Goal: Communication & Community: Answer question/provide support

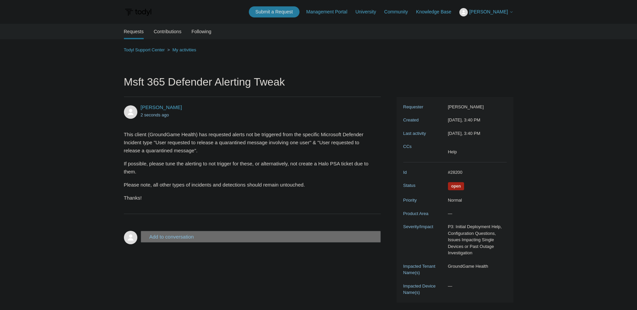
click at [498, 14] on span "[PERSON_NAME]" at bounding box center [491, 11] width 44 height 5
click at [491, 22] on link "My Support Requests" at bounding box center [493, 26] width 66 height 12
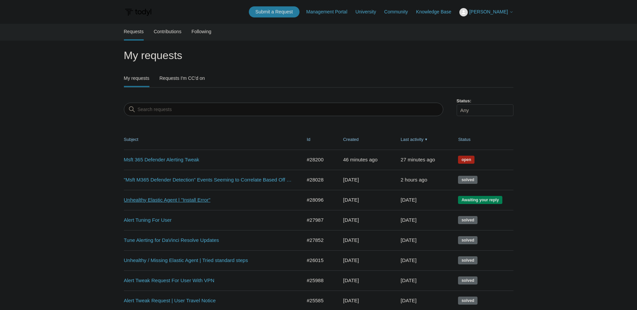
click at [203, 202] on link "Unhealthy Elastic Agent | "Install Error"" at bounding box center [208, 201] width 168 height 8
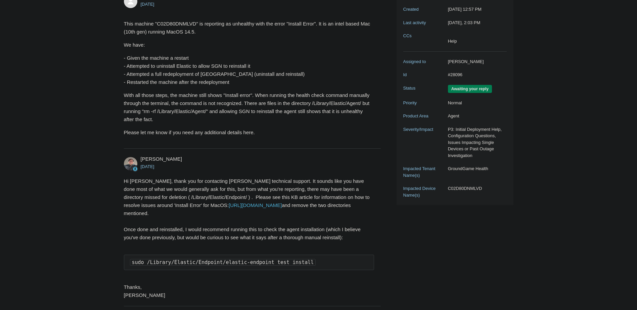
scroll to position [134, 0]
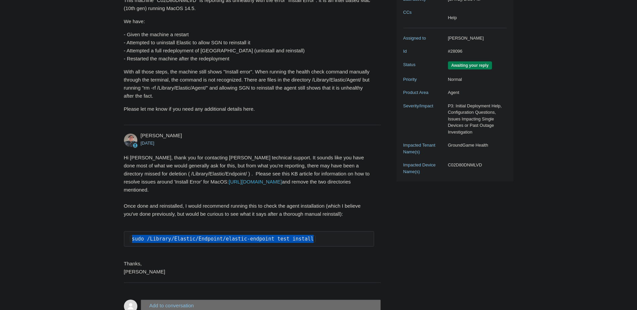
drag, startPoint x: 302, startPoint y: 241, endPoint x: 131, endPoint y: 240, distance: 171.0
click at [131, 240] on pre "sudo /Library/Elastic/Endpoint/elastic-endpoint test install" at bounding box center [249, 238] width 251 height 15
copy code "sudo /Library/Elastic/Endpoint/elastic-endpoint test install"
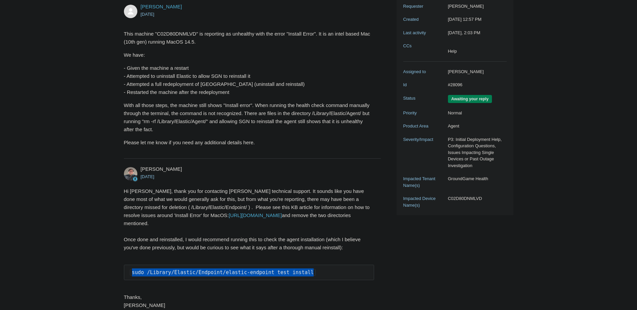
scroll to position [199, 0]
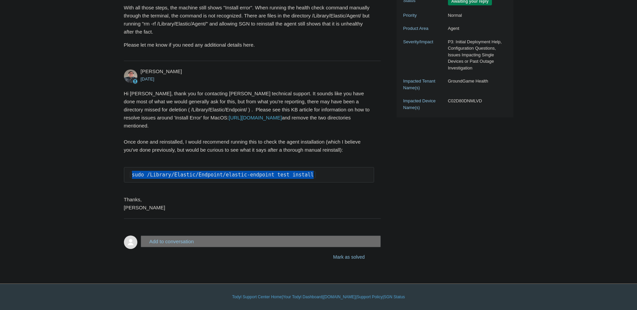
click at [212, 241] on button "Add to conversation" at bounding box center [261, 242] width 241 height 12
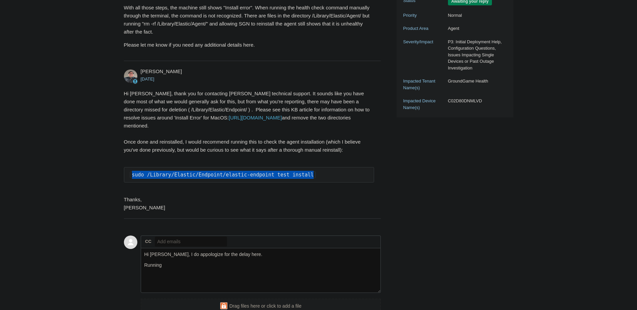
drag, startPoint x: 306, startPoint y: 177, endPoint x: 126, endPoint y: 179, distance: 180.4
click at [126, 179] on pre "sudo /Library/Elastic/Endpoint/elastic-endpoint test install" at bounding box center [249, 174] width 251 height 15
copy code "sudo /Library/Elastic/Endpoint/elastic-endpoint test install"
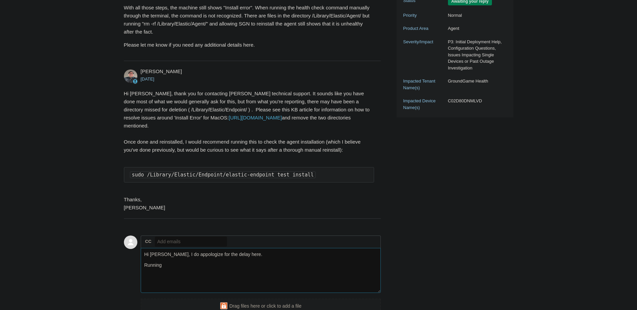
click at [174, 265] on textarea "Hi Matt, I do appologize for the delay here. Running" at bounding box center [261, 270] width 241 height 45
paste textarea "sudo /Library/Elastic/Endpoint/elastic-endpoint test install"
click at [351, 272] on textarea "Hi Matt, I do appologize for the delay here. Running "sudo /Library/Elastic/End…" at bounding box center [261, 270] width 241 height 45
click at [152, 284] on textarea "Hi Matt, I do appologize for the delay here. Running "sudo /Library/Elastic/End…" at bounding box center [261, 270] width 241 height 45
click at [216, 281] on textarea "Hi Matt, I do appologize for the delay here. Running "sudo /Library/Elastic/End…" at bounding box center [261, 270] width 241 height 45
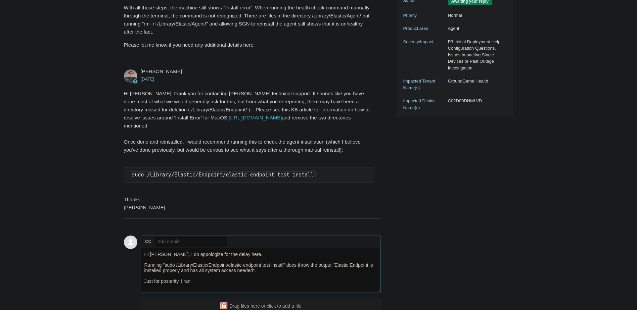
click at [216, 290] on textarea "Hi Matt, I do appologize for the delay here. Running "sudo /Library/Elastic/End…" at bounding box center [261, 270] width 241 height 45
paste textarea "sudo rm -rf /Library/Elastic/Agent/"
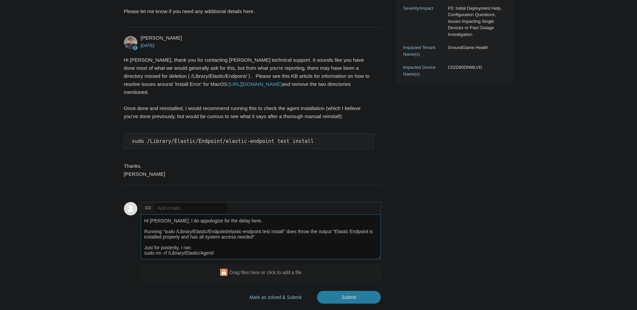
scroll to position [2, 0]
paste textarea "sudo rm -rf /Library/Elastic/Agent/"
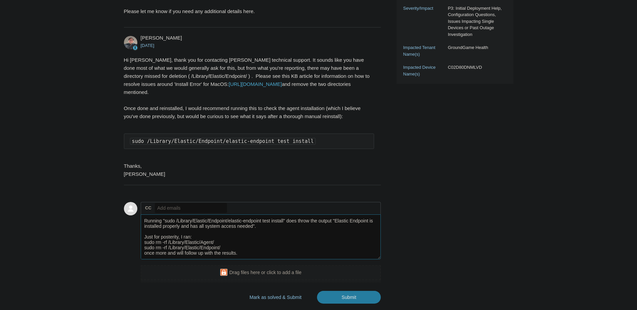
click at [176, 255] on textarea "Hi Matt, I do appologize for the delay here. Running "sudo /Library/Elastic/End…" at bounding box center [261, 237] width 241 height 45
click at [166, 243] on textarea "Hi Matt, I do appologize for the delay here. Running "sudo /Library/Elastic/End…" at bounding box center [261, 237] width 241 height 45
click at [219, 253] on textarea "Hi Matt, I do appologize for the delay here. Running "sudo /Library/Elastic/End…" at bounding box center [261, 237] width 241 height 45
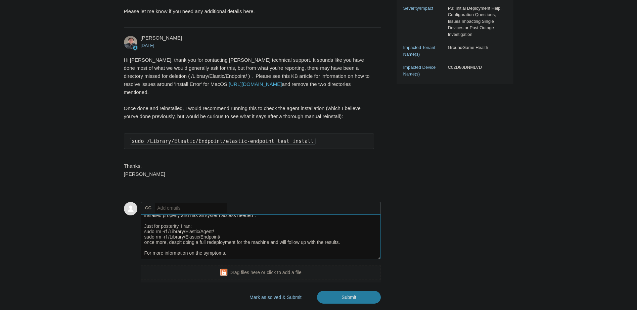
click at [238, 256] on textarea "Hi Matt, I do appologize for the delay here. Running "sudo /Library/Elastic/End…" at bounding box center [261, 237] width 241 height 45
paste textarea "sudo /Library/Elastic/Agent/elastic-agent status"
click at [218, 257] on textarea "Hi Matt, I do appologize for the delay here. Running "sudo /Library/Elastic/End…" at bounding box center [261, 237] width 241 height 45
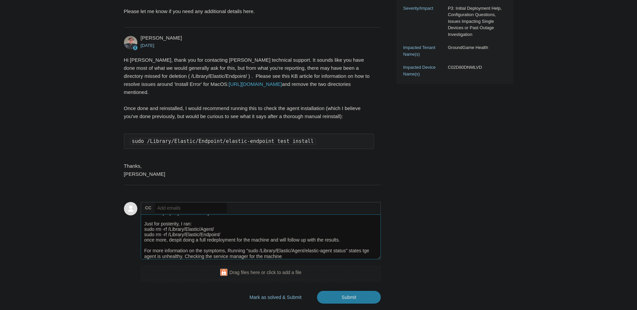
click at [293, 257] on textarea "Hi Matt, I do appologize for the delay here. Running "sudo /Library/Elastic/End…" at bounding box center [261, 237] width 241 height 45
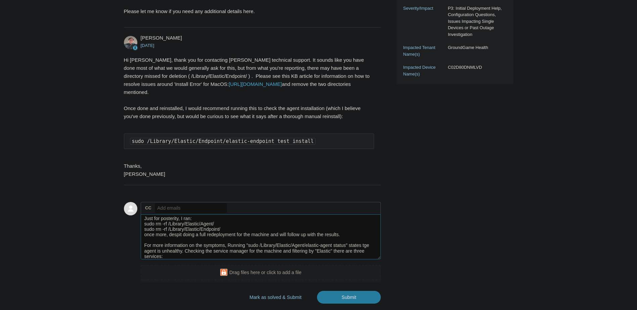
scroll to position [40, 0]
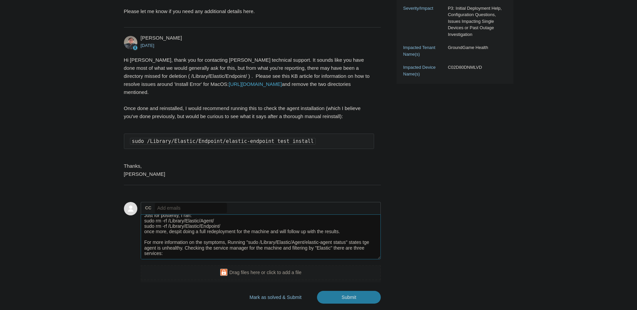
click at [167, 256] on textarea "Hi Matt, I do appologize for the delay here. Running "sudo /Library/Elastic/End…" at bounding box center [261, 237] width 241 height 45
paste textarea "2BT3HPN62Z.co.elastic.systemextension"
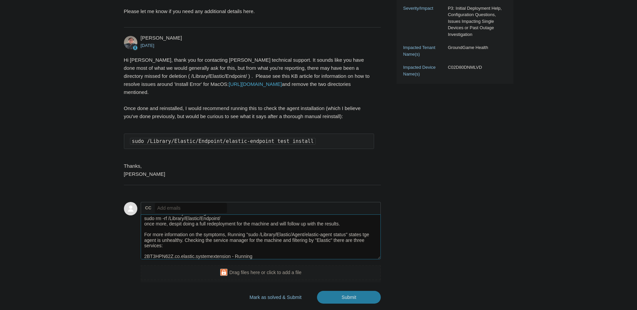
scroll to position [45, 0]
click at [242, 257] on textarea "Hi Matt, I do appologize for the delay here. Running "sudo /Library/Elastic/End…" at bounding box center [261, 237] width 241 height 45
paste textarea "co.elastic.elastic-agent"
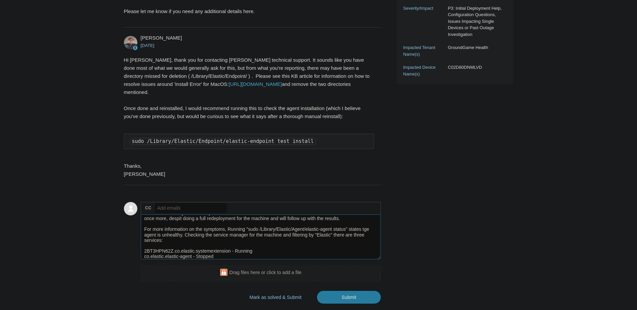
scroll to position [51, 0]
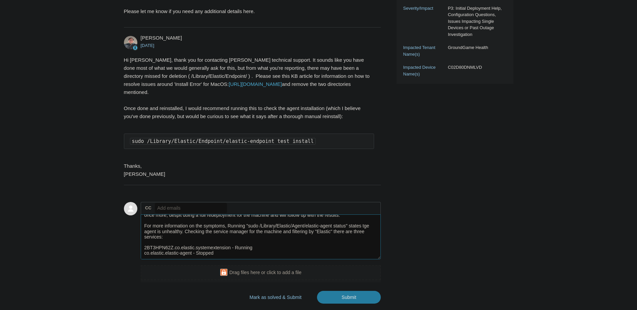
click at [188, 256] on textarea "Hi Matt, I do appologize for the delay here. Running "sudo /Library/Elastic/End…" at bounding box center [261, 237] width 241 height 45
paste textarea "co.elastic.endpoint"
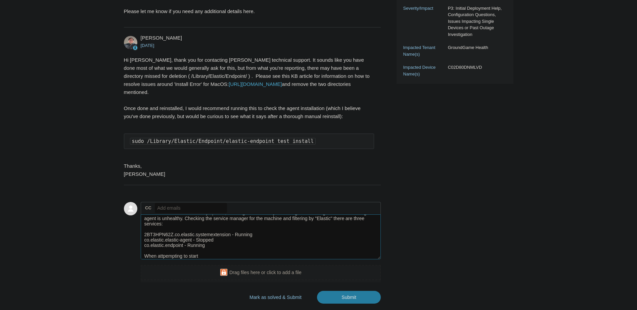
drag, startPoint x: 192, startPoint y: 241, endPoint x: 143, endPoint y: 239, distance: 49.1
click at [143, 239] on textarea "Hi Matt, I do appologize for the delay here. Running "sudo /Library/Elastic/End…" at bounding box center [261, 237] width 241 height 45
drag, startPoint x: 227, startPoint y: 260, endPoint x: 222, endPoint y: 257, distance: 5.5
click at [225, 258] on div "CC Add emails Hi Matt, I do appologize for the delay here. Running "sudo /Libra…" at bounding box center [261, 242] width 241 height 81
click at [222, 257] on textarea "Hi Matt, I do appologize for the delay here. Running "sudo /Library/Elastic/End…" at bounding box center [261, 237] width 241 height 45
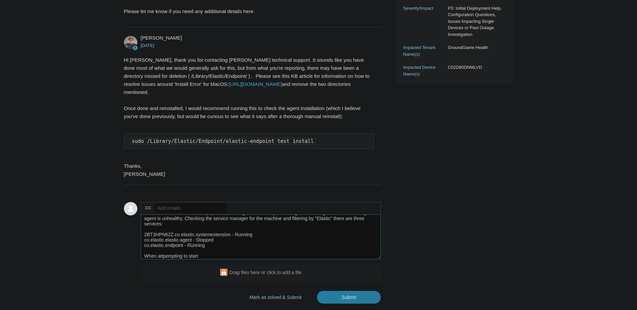
paste textarea "co.elastic.elastic-agent"
click at [266, 254] on textarea "Hi Matt, I do appologize for the delay here. Running "sudo /Library/Elastic/End…" at bounding box center [261, 237] width 241 height 45
click at [266, 256] on textarea "Hi Matt, I do appologize for the delay here. Running "sudo /Library/Elastic/End…" at bounding box center [261, 237] width 241 height 45
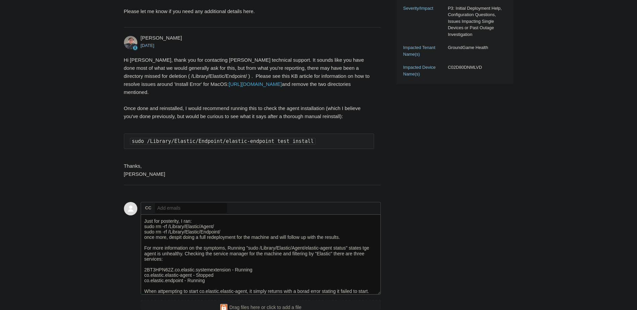
scroll to position [21, 0]
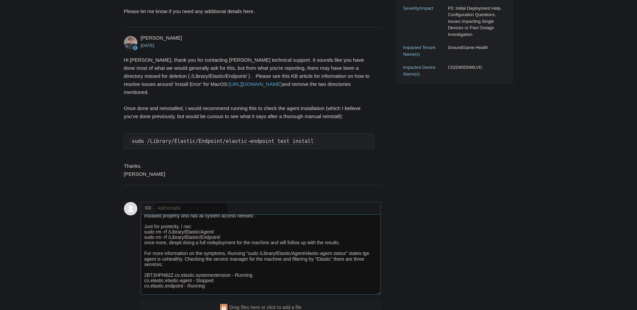
drag, startPoint x: 379, startPoint y: 258, endPoint x: 382, endPoint y: 299, distance: 40.7
click at [378, 295] on textarea "Hi Matt, I do appologize for the delay here. Running "sudo /Library/Elastic/End…" at bounding box center [261, 255] width 241 height 80
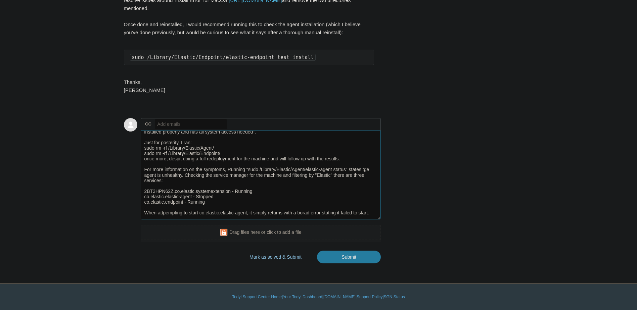
scroll to position [0, 0]
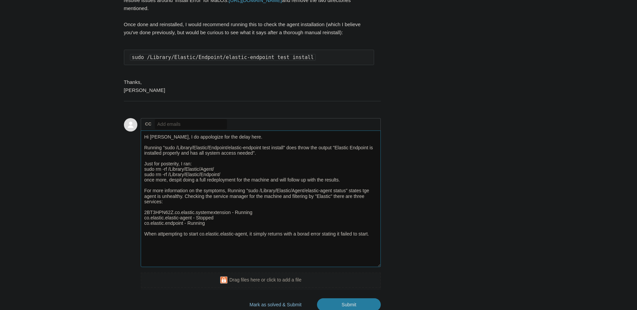
drag, startPoint x: 378, startPoint y: 216, endPoint x: 381, endPoint y: 263, distance: 47.8
click at [381, 263] on div "Tyler Silver 5 days ago This machine "C02D80DNMLVD" is reporting as unhealthy w…" at bounding box center [319, 46] width 390 height 531
click at [372, 241] on textarea "Hi Matt, I do appologize for the delay here. Running "sudo /Library/Elastic/End…" at bounding box center [261, 199] width 241 height 137
type textarea "Hi Matt, I do appologize for the delay here. Running "sudo /Library/Elastic/End…"
click at [359, 301] on input "Submit" at bounding box center [349, 305] width 64 height 13
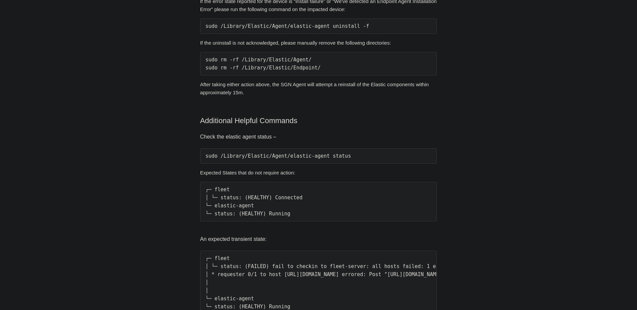
scroll to position [470, 0]
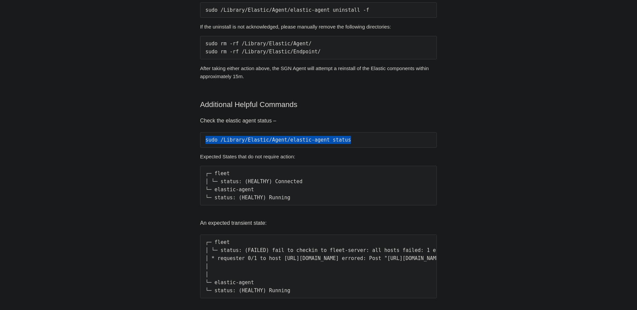
drag, startPoint x: 344, startPoint y: 138, endPoint x: 205, endPoint y: 141, distance: 139.1
click at [205, 141] on pre "sudo /Library/Elastic/Agent/elastic-agent status" at bounding box center [318, 139] width 237 height 15
copy pre "sudo /Library/Elastic/Agent/elastic-agent status"
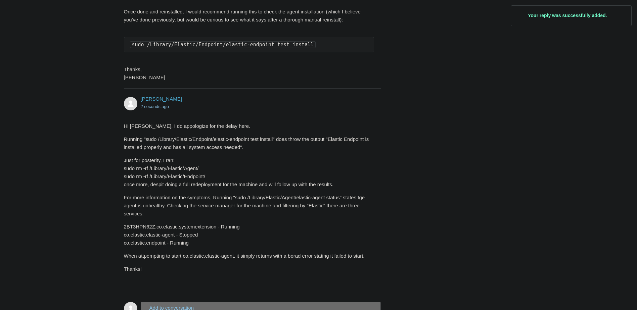
scroll to position [336, 0]
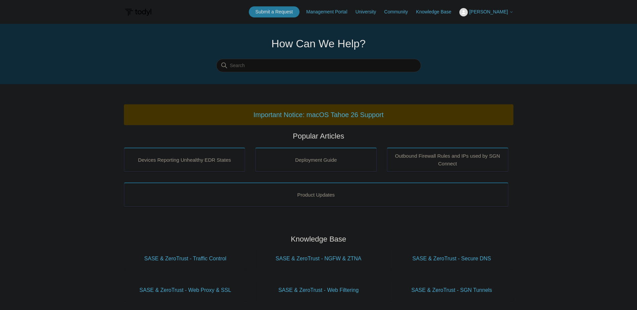
click at [495, 11] on span "[PERSON_NAME]" at bounding box center [488, 11] width 39 height 5
click at [501, 29] on link "My Support Requests" at bounding box center [493, 26] width 66 height 12
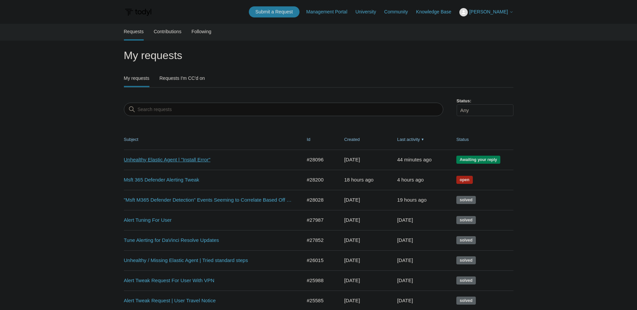
click at [168, 161] on link "Unhealthy Elastic Agent | "Install Error"" at bounding box center [208, 160] width 168 height 8
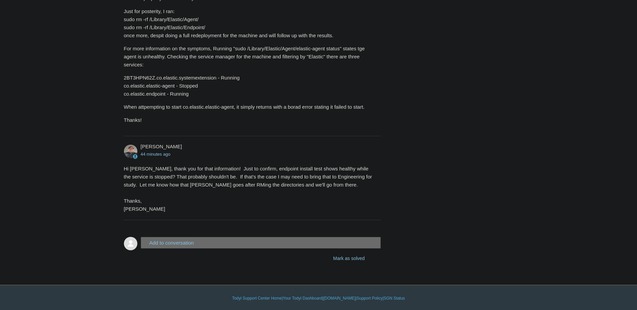
scroll to position [479, 0]
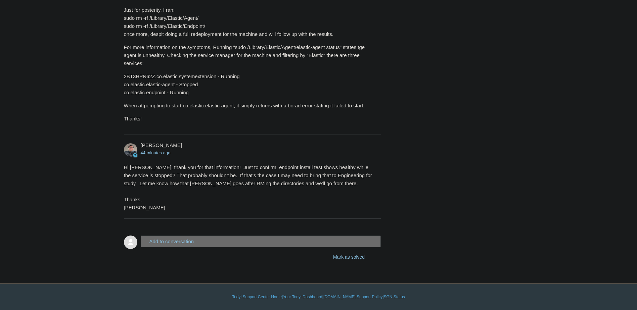
click at [176, 247] on button "Add to conversation" at bounding box center [261, 242] width 241 height 12
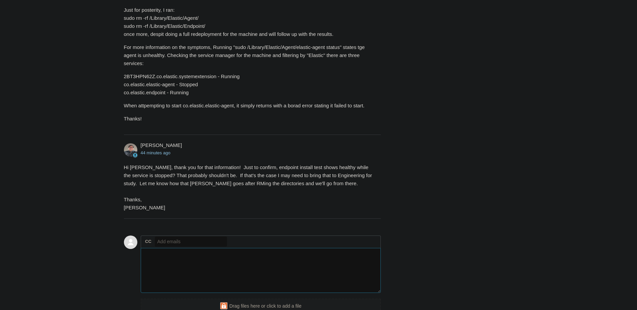
click at [175, 263] on textarea "Add your reply" at bounding box center [261, 270] width 241 height 45
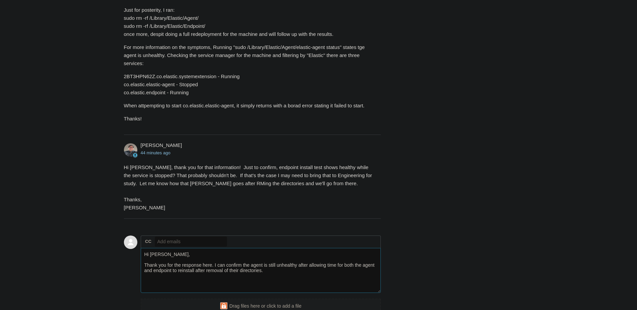
click at [275, 272] on textarea "Hi Matt, Thank you for the response here. I can confirm the agent is still unhe…" at bounding box center [261, 270] width 241 height 45
click at [250, 277] on textarea "Hi Matt, Thank you for the response here. I can confirm the agent is still unhe…" at bounding box center [261, 270] width 241 height 45
paste textarea "sudo /Library/Elastic/Endpoint/elastic-endpoint test install"
click at [249, 284] on textarea "Hi Matt, Thank you for the response here. I can confirm the agent is still unhe…" at bounding box center [261, 270] width 241 height 45
paste textarea "sudo /Library/Elastic/Endpoint/elastic-endpoint test install"
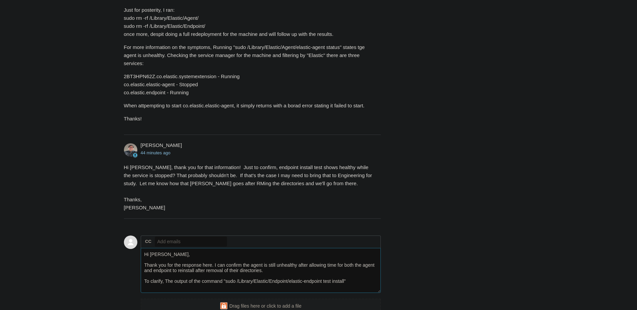
click at [222, 281] on textarea "Hi Matt, Thank you for the response here. I can confirm the agent is still unhe…" at bounding box center [261, 270] width 241 height 45
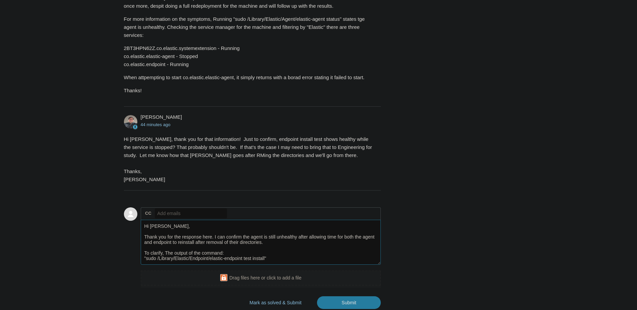
scroll to position [547, 0]
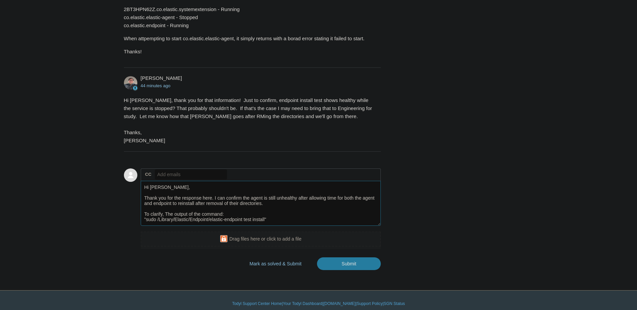
click at [266, 217] on textarea "Hi Matt, Thank you for the response here. I can confirm the agent is still unhe…" at bounding box center [261, 203] width 241 height 45
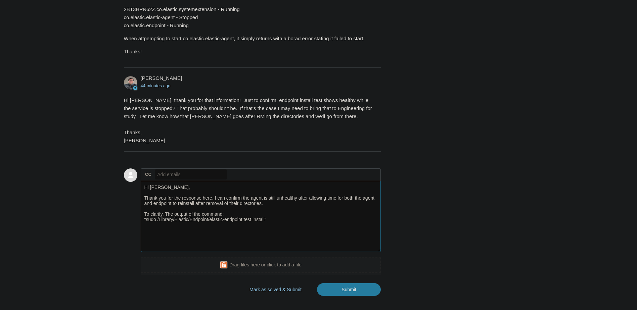
scroll to position [0, 0]
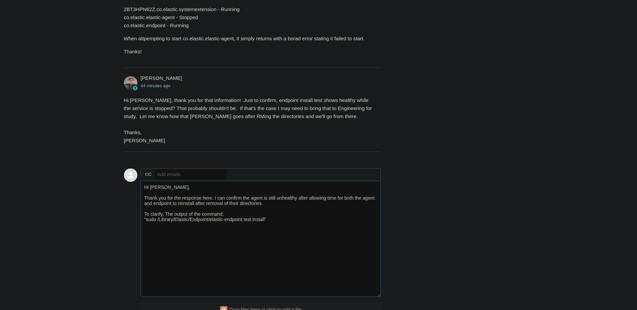
drag, startPoint x: 379, startPoint y: 233, endPoint x: 378, endPoint y: 296, distance: 62.5
click at [378, 296] on textarea "Hi Matt, Thank you for the response here. I can confirm the agent is still unhe…" at bounding box center [261, 239] width 241 height 116
click at [182, 227] on textarea "Hi Matt, Thank you for the response here. I can confirm the agent is still unhe…" at bounding box center [261, 240] width 241 height 118
click at [204, 239] on textarea "Hi Matt, Thank you for the response here. I can confirm the agent is still unhe…" at bounding box center [261, 240] width 241 height 118
paste textarea "Elastic Endpoint is installed properly and has all system access needed"
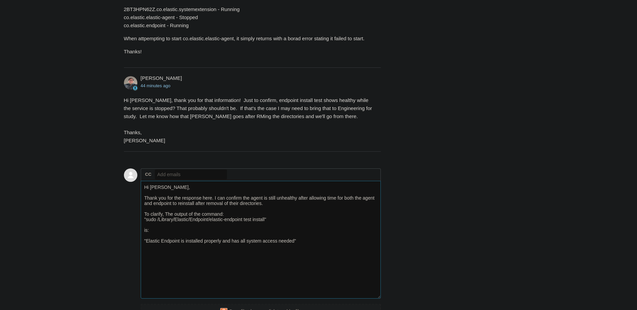
click at [202, 237] on textarea "Hi Matt, Thank you for the response here. I can confirm the agent is still unhe…" at bounding box center [261, 240] width 241 height 118
click at [213, 249] on textarea "Hi Matt, Thank you for the response here. I can confirm the agent is still unhe…" at bounding box center [261, 240] width 241 height 118
click at [213, 272] on textarea "Hi Matt, Thank you for the response here. I can confirm the agent is still unhe…" at bounding box center [261, 240] width 241 height 118
click at [175, 253] on textarea "Hi Matt, Thank you for the response here. I can confirm the agent is still unhe…" at bounding box center [261, 240] width 241 height 118
click at [222, 248] on textarea "Hi Matt, Thank you for the response here. I can confirm the agent is still unhe…" at bounding box center [261, 240] width 241 height 118
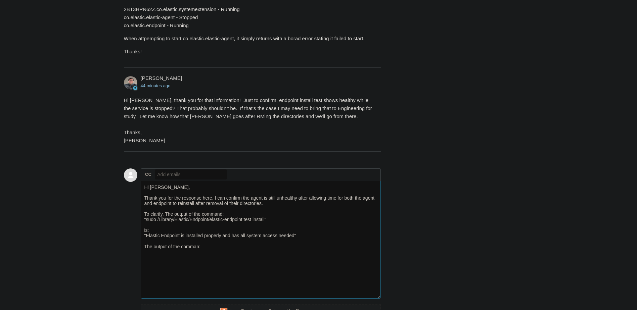
click at [199, 248] on textarea "Hi Matt, Thank you for the response here. I can confirm the agent is still unhe…" at bounding box center [261, 240] width 241 height 118
click at [218, 247] on textarea "Hi Matt, Thank you for the response here. I can confirm the agent is still unhe…" at bounding box center [261, 240] width 241 height 118
paste textarea "sudo /Library/Elastic/Agent/elastic-agent status"
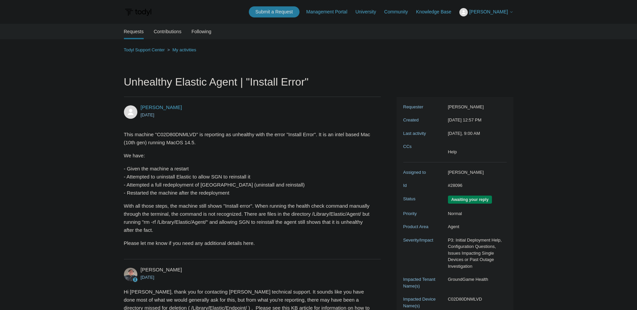
scroll to position [101, 0]
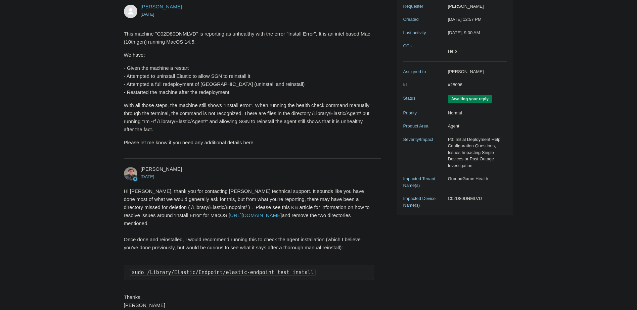
click at [487, 182] on dd "GroundGame Health" at bounding box center [476, 179] width 62 height 7
click at [488, 182] on dd "GroundGame Health" at bounding box center [476, 179] width 62 height 7
drag, startPoint x: 485, startPoint y: 204, endPoint x: 449, endPoint y: 206, distance: 36.3
click at [449, 202] on dd "C02D80DNMLVD" at bounding box center [476, 198] width 62 height 7
copy dd "C02D80DNMLVD"
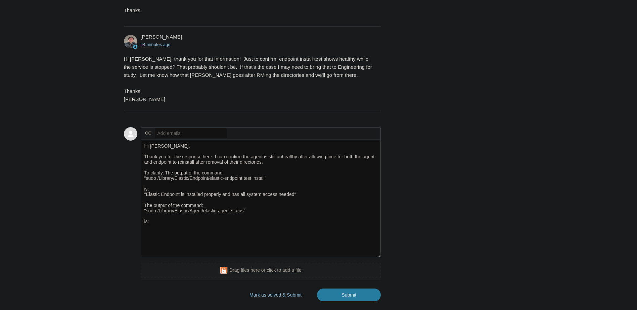
scroll to position [605, 0]
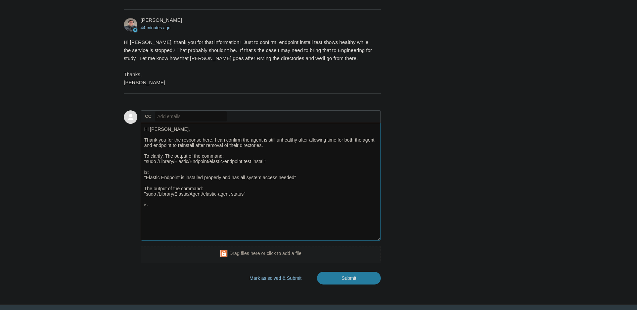
click at [199, 212] on textarea "Hi Matt, Thank you for the response here. I can confirm the agent is still unhe…" at bounding box center [261, 182] width 241 height 118
paste textarea "┌─ fleet │ └─ status: (HEALTHY) Connected └─ elastic-agent ├─ status: (DEGRADED…"
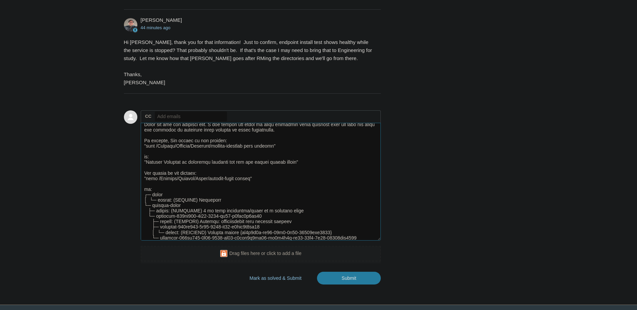
scroll to position [30, 0]
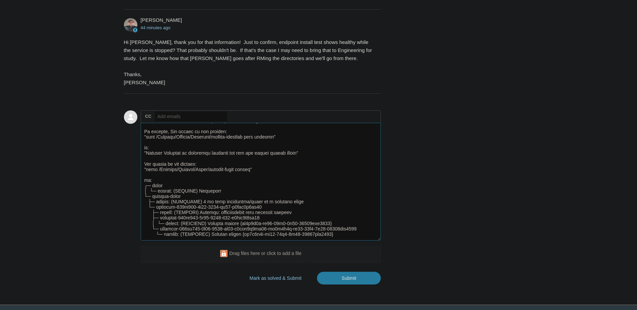
click at [339, 229] on textarea "Add your reply" at bounding box center [261, 182] width 241 height 118
click at [350, 233] on textarea "Add your reply" at bounding box center [261, 182] width 241 height 118
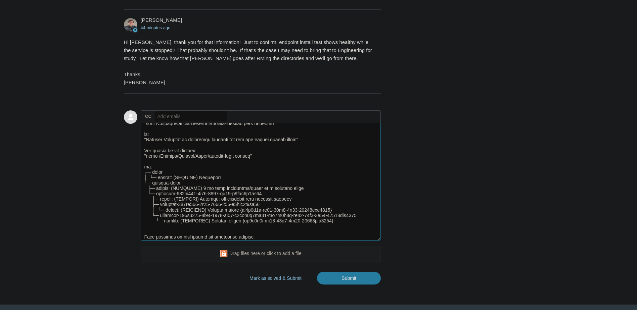
scroll to position [43, 0]
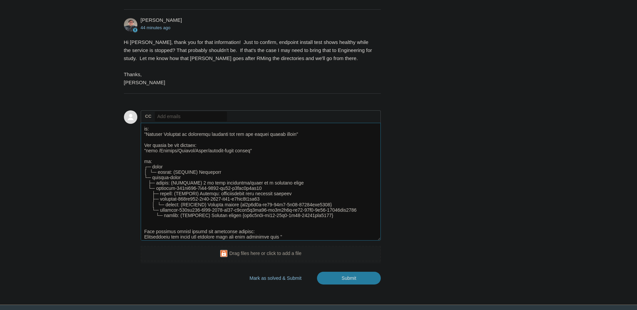
click at [289, 238] on textarea "Add your reply" at bounding box center [261, 182] width 241 height 118
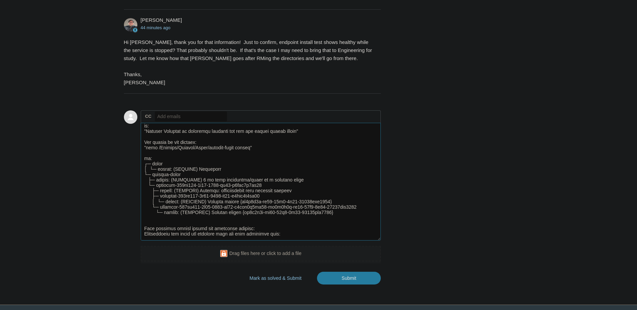
paste textarea "$env /usr/bin/arch -arm64 /bin/zsh --login sudo /Library/Elastic/Agent/elastic-…"
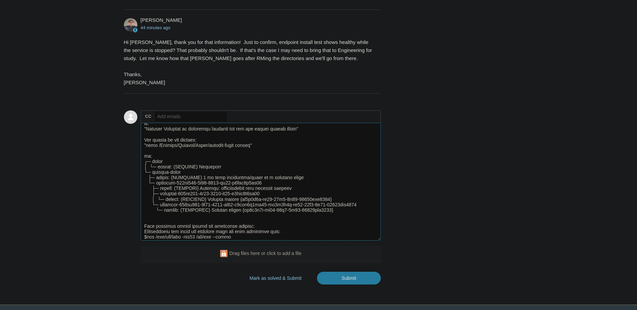
scroll to position [54, 0]
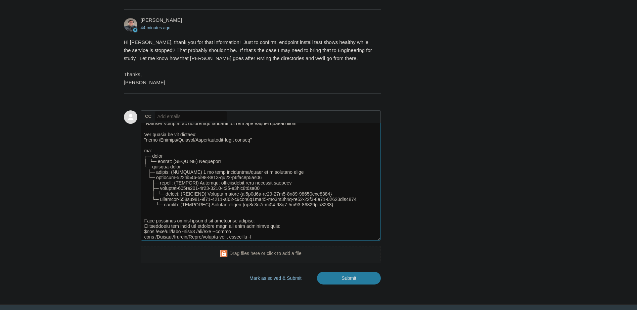
click at [141, 232] on textarea "Add your reply" at bounding box center [261, 182] width 241 height 118
click at [265, 238] on textarea "Add your reply" at bounding box center [261, 182] width 241 height 118
click at [289, 227] on textarea "Add your reply" at bounding box center [261, 182] width 241 height 118
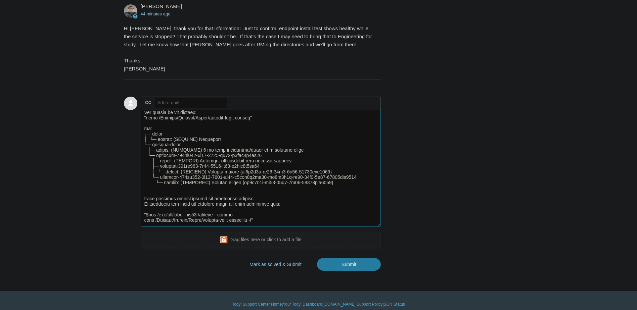
scroll to position [626, 0]
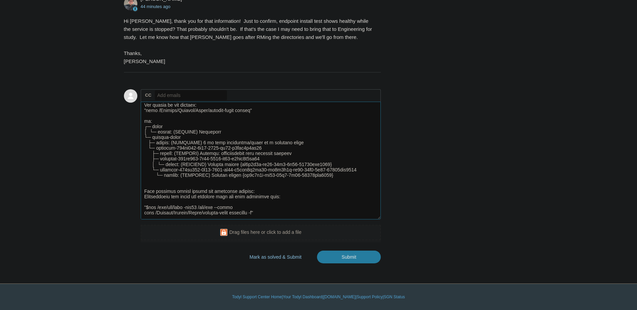
click at [276, 213] on textarea "Add your reply" at bounding box center [261, 161] width 241 height 118
click at [142, 191] on textarea "Add your reply" at bounding box center [261, 161] width 241 height 118
click at [172, 214] on textarea "Add your reply" at bounding box center [261, 161] width 241 height 118
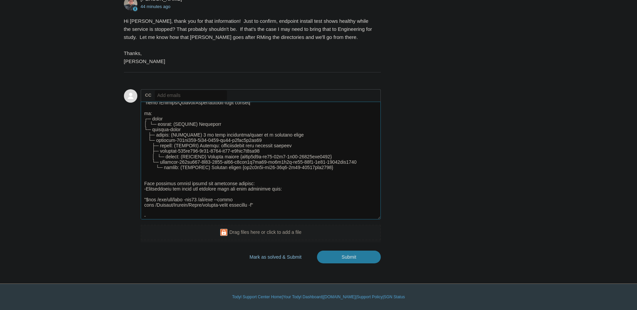
click at [145, 189] on textarea "Add your reply" at bounding box center [261, 161] width 241 height 118
click at [146, 190] on textarea "Add your reply" at bounding box center [261, 161] width 241 height 118
click at [167, 212] on textarea "Add your reply" at bounding box center [261, 161] width 241 height 118
click at [168, 216] on textarea "Add your reply" at bounding box center [261, 161] width 241 height 118
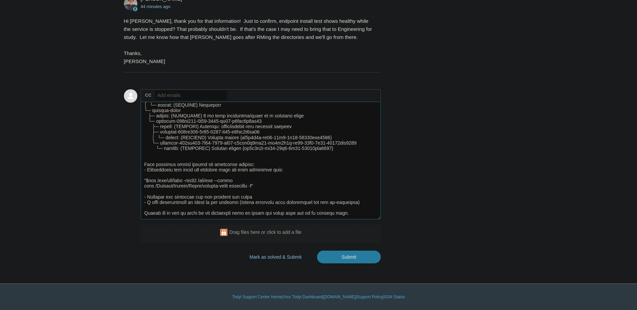
scroll to position [97, 0]
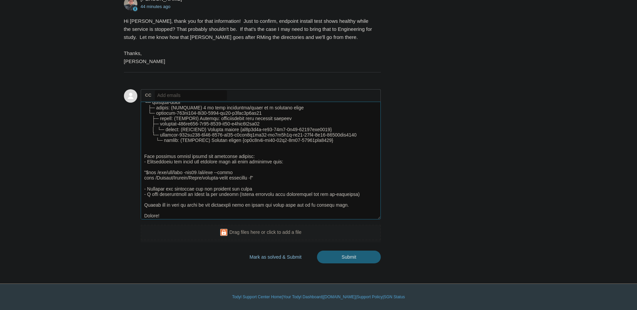
type textarea "Hi Matt, Thank you for the response here. I can confirm the agent is still unhe…"
click at [338, 260] on input "Submit" at bounding box center [349, 257] width 64 height 13
